Goal: Find specific page/section: Find specific page/section

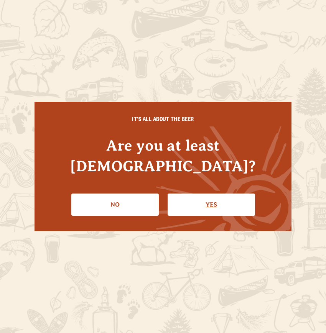
click at [221, 194] on link "Yes" at bounding box center [211, 205] width 87 height 22
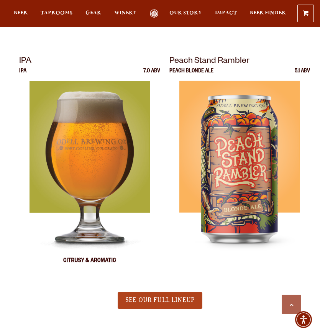
scroll to position [381, 0]
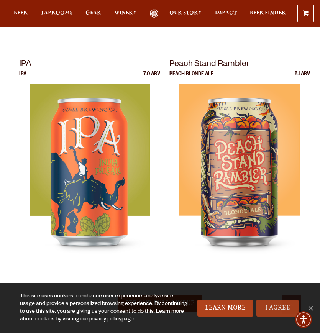
click at [273, 305] on link "I Agree" at bounding box center [278, 308] width 42 height 17
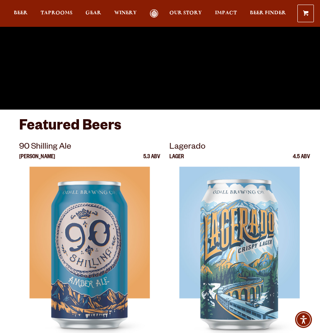
scroll to position [0, 0]
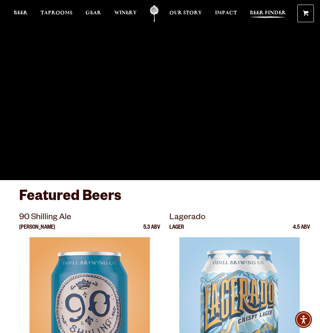
click at [272, 13] on span "Beer Finder" at bounding box center [268, 13] width 36 height 6
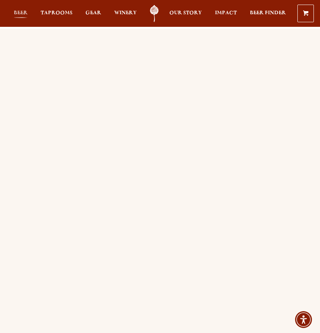
click at [21, 14] on span "Beer" at bounding box center [21, 13] width 14 height 6
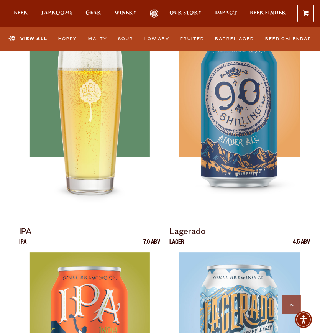
scroll to position [384, 0]
